Goal: Task Accomplishment & Management: Manage account settings

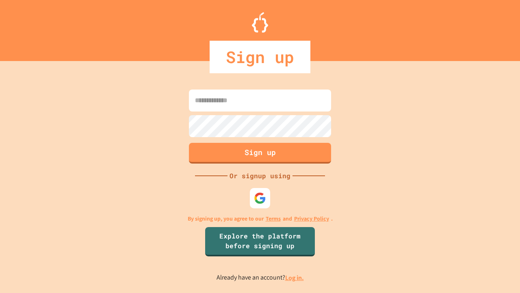
click at [295, 277] on link "Log in." at bounding box center [294, 277] width 19 height 9
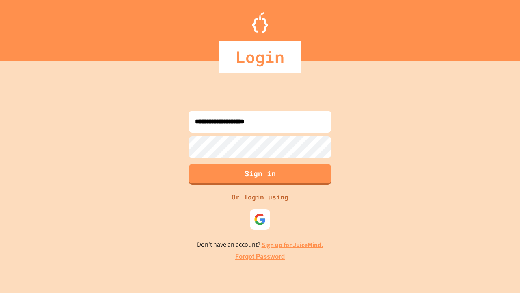
type input "**********"
